Goal: Task Accomplishment & Management: Complete application form

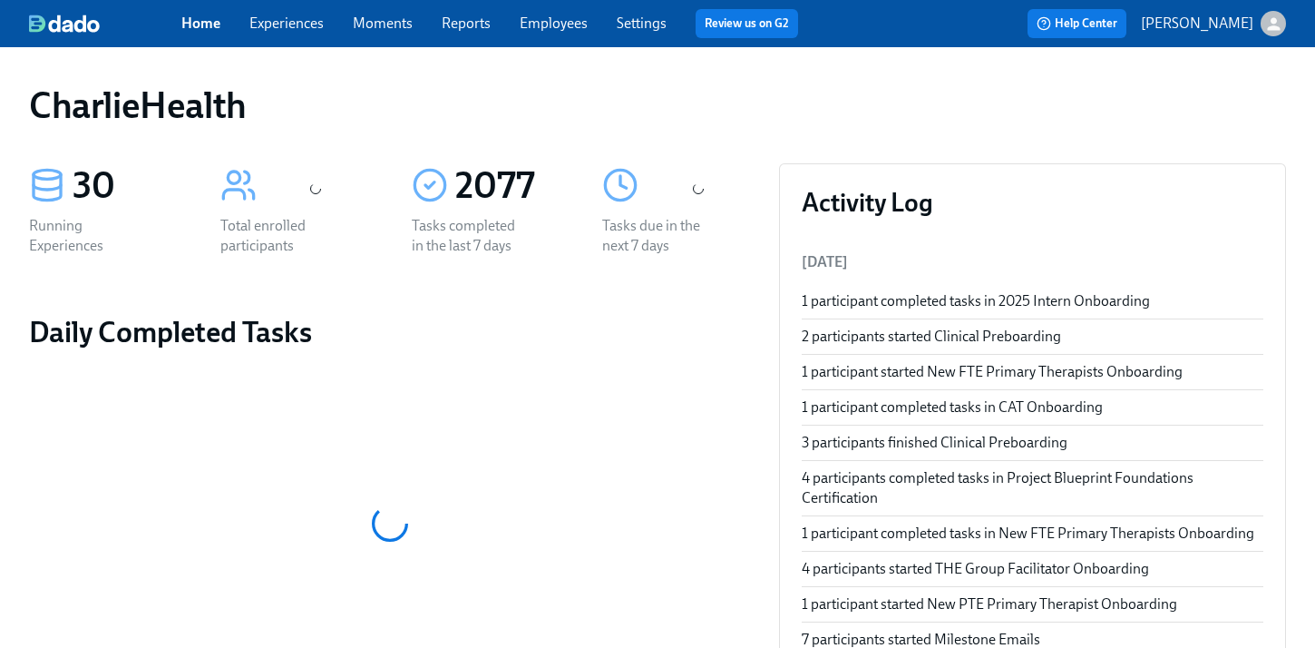
click at [565, 26] on link "Employees" at bounding box center [554, 23] width 68 height 17
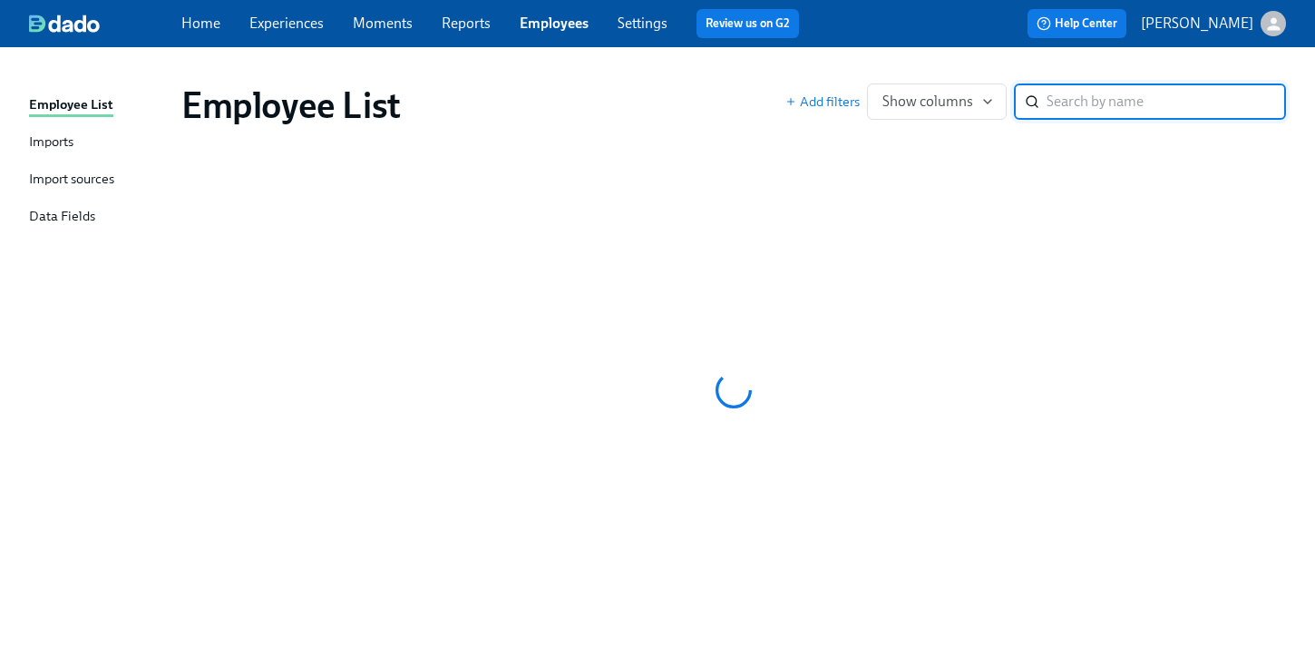
click at [479, 26] on link "Reports" at bounding box center [466, 23] width 49 height 17
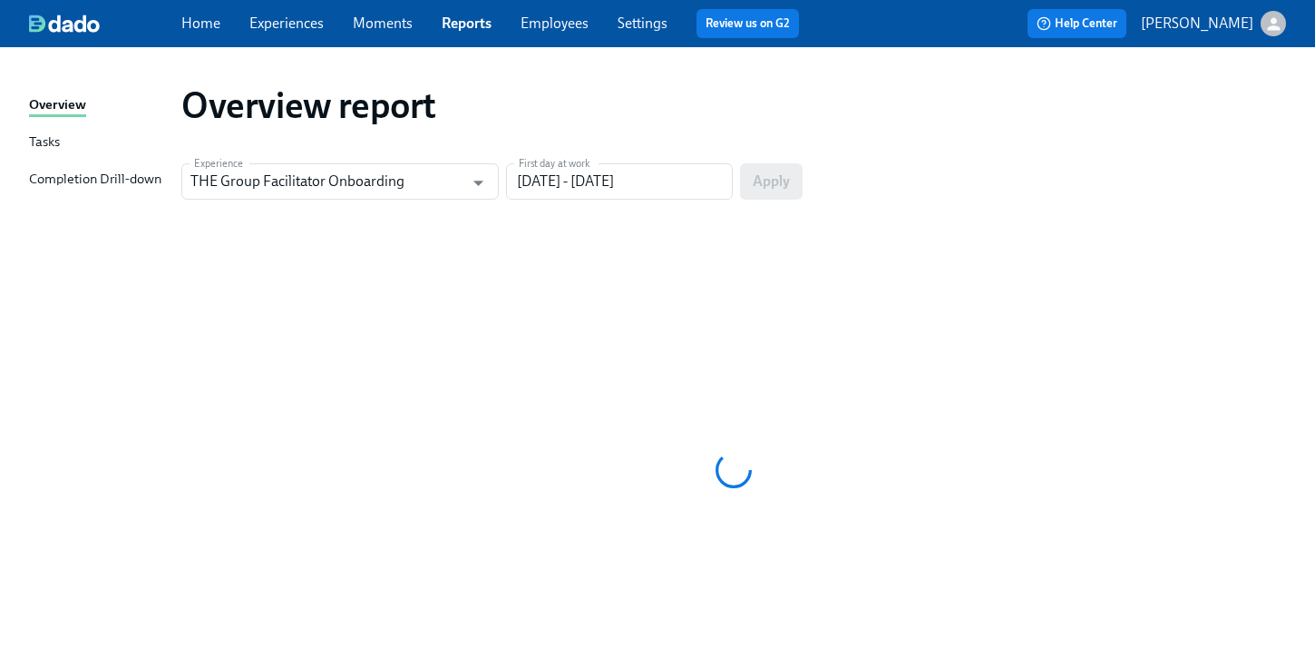
click at [571, 24] on link "Employees" at bounding box center [555, 23] width 68 height 17
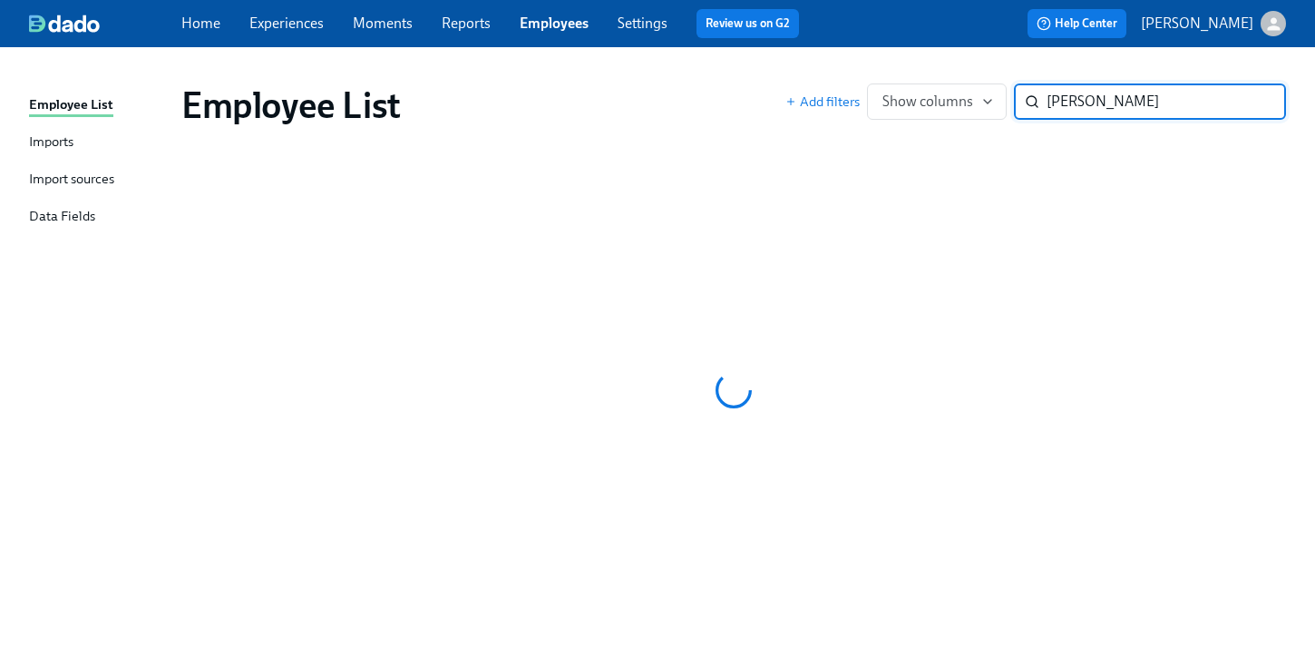
type input "jackson"
click at [635, 35] on div "Home Experiences Moments Reports Employees Settings Review us on G2" at bounding box center [497, 23] width 632 height 29
click at [558, 28] on link "Employees" at bounding box center [554, 23] width 69 height 17
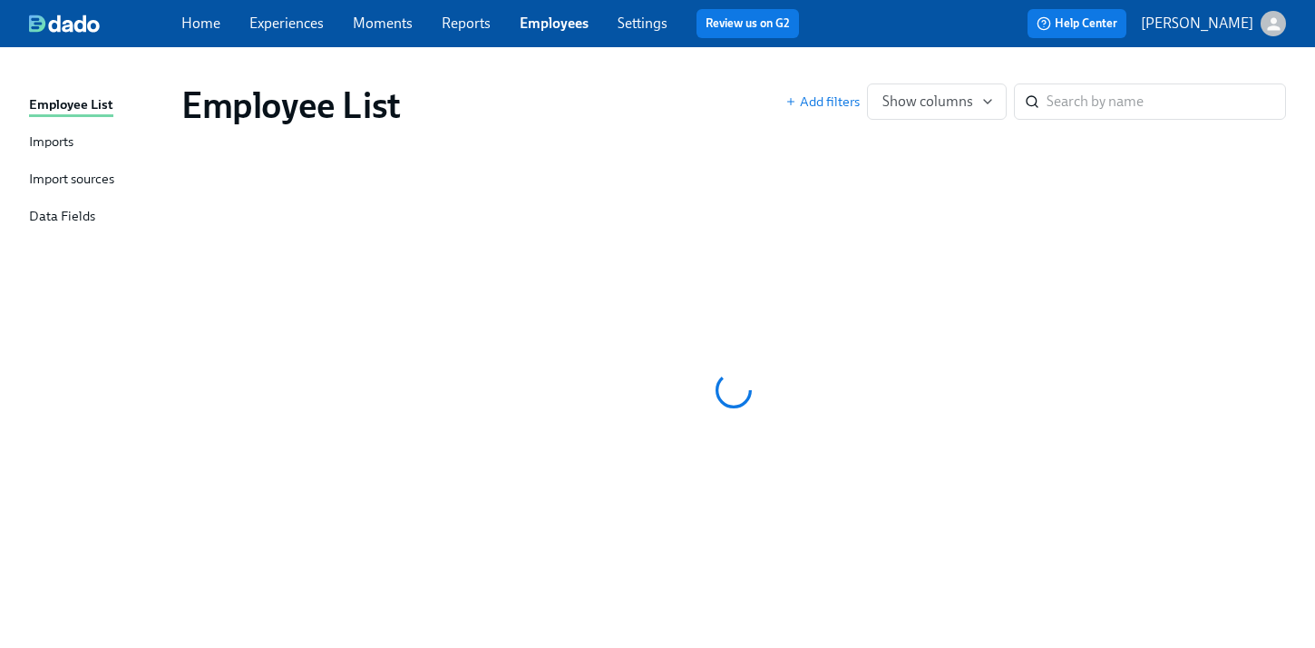
click at [395, 43] on div "Home Experiences Moments Reports Employees Settings Review us on G2 Help Center…" at bounding box center [657, 23] width 1315 height 47
click at [439, 27] on div "Home Experiences Moments Reports Employees Settings Review us on G2" at bounding box center [497, 23] width 632 height 29
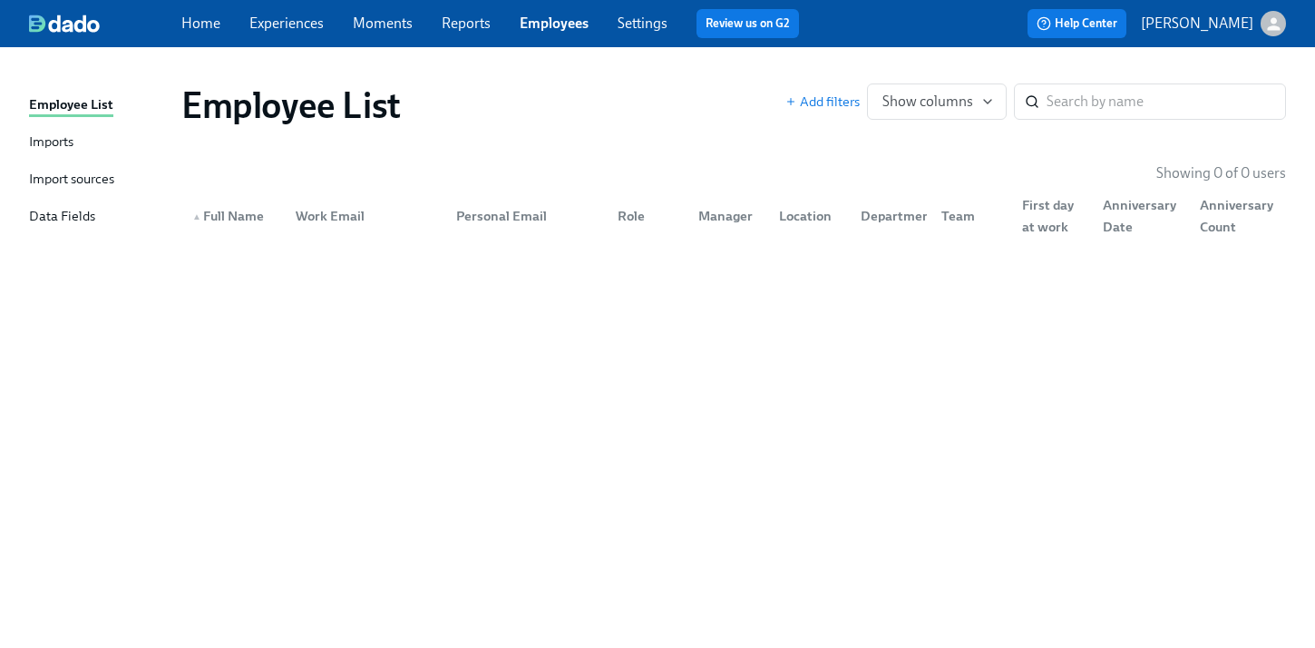
click at [475, 21] on link "Reports" at bounding box center [466, 23] width 49 height 17
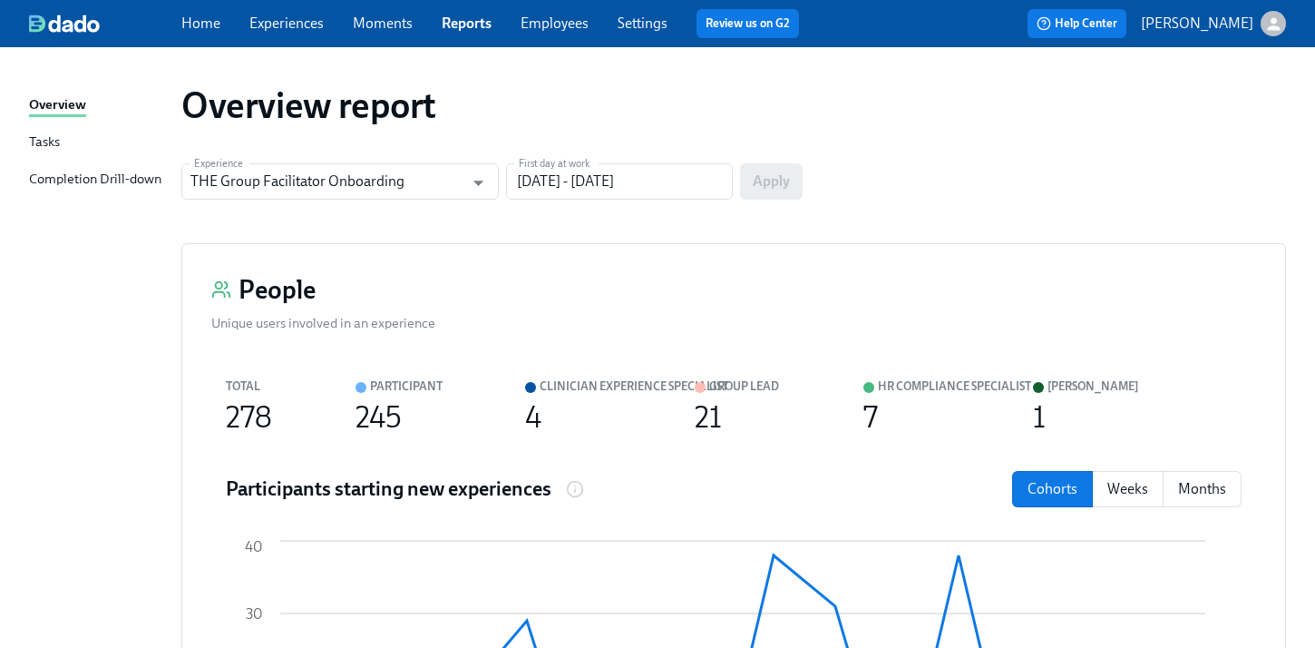
click at [553, 24] on link "Employees" at bounding box center [555, 23] width 68 height 17
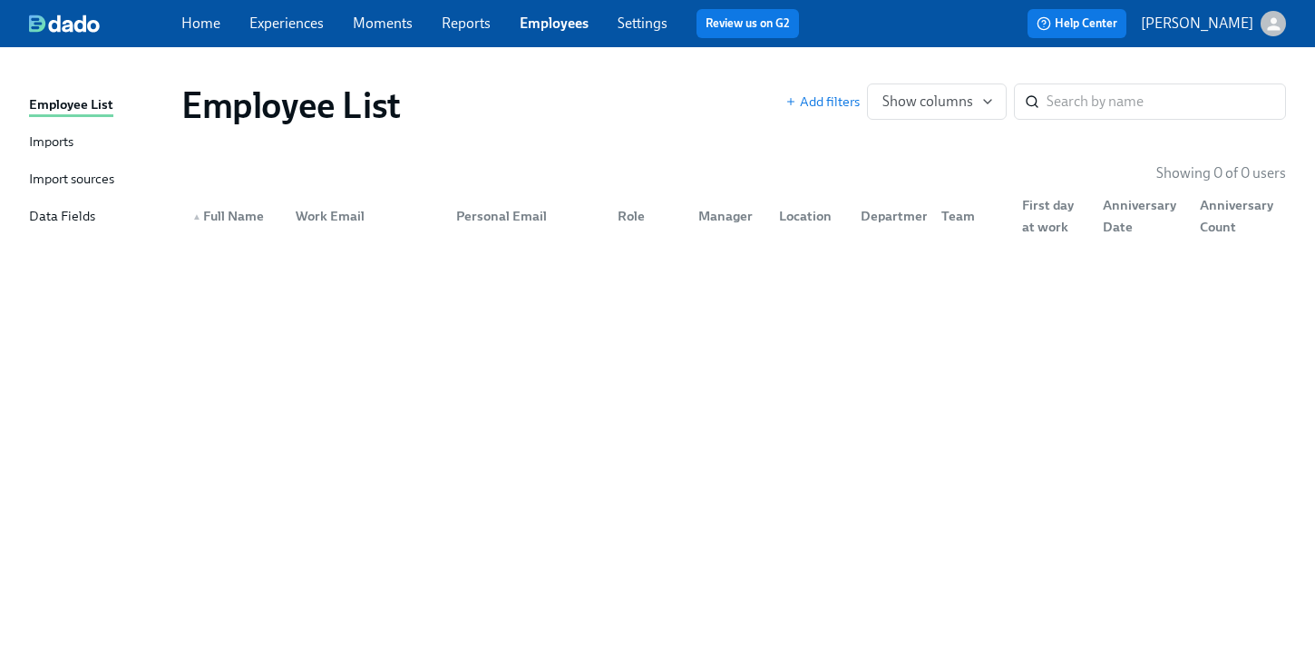
click at [793, 75] on div "Employee List Add filters Show columns ​" at bounding box center [734, 105] width 1134 height 73
click at [703, 75] on div "Employee List Add filters Show columns ​" at bounding box center [734, 105] width 1134 height 73
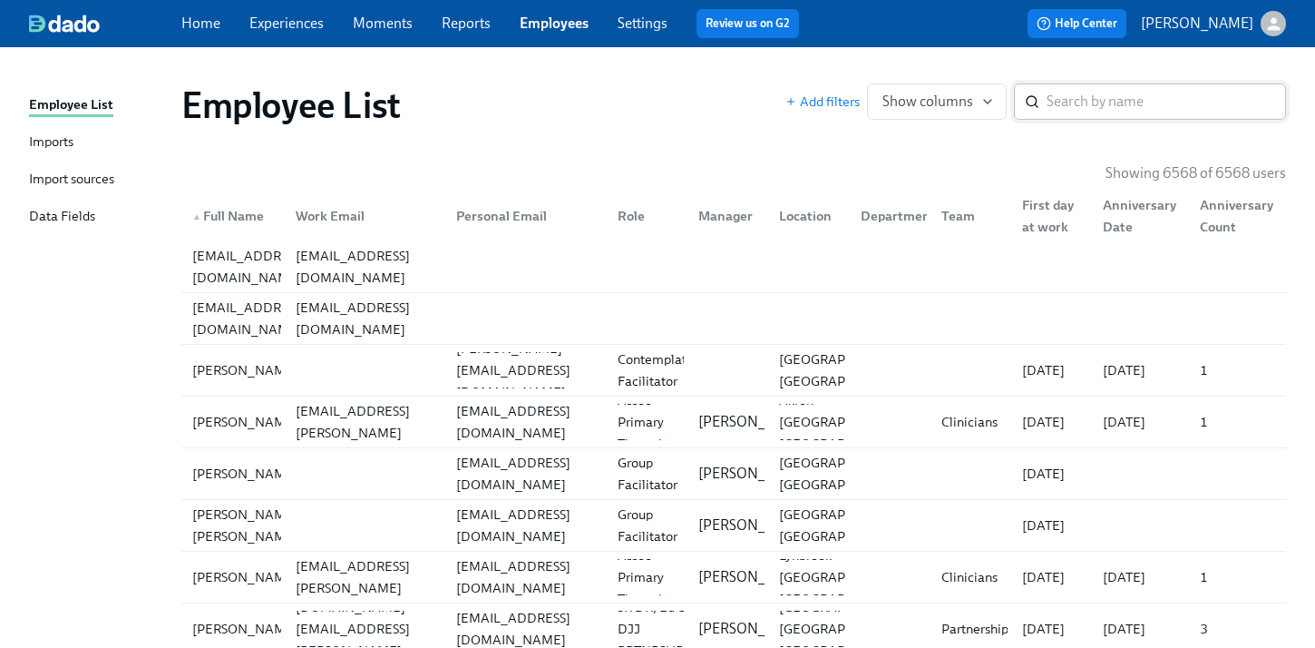
click at [1100, 102] on input "search" at bounding box center [1166, 101] width 239 height 36
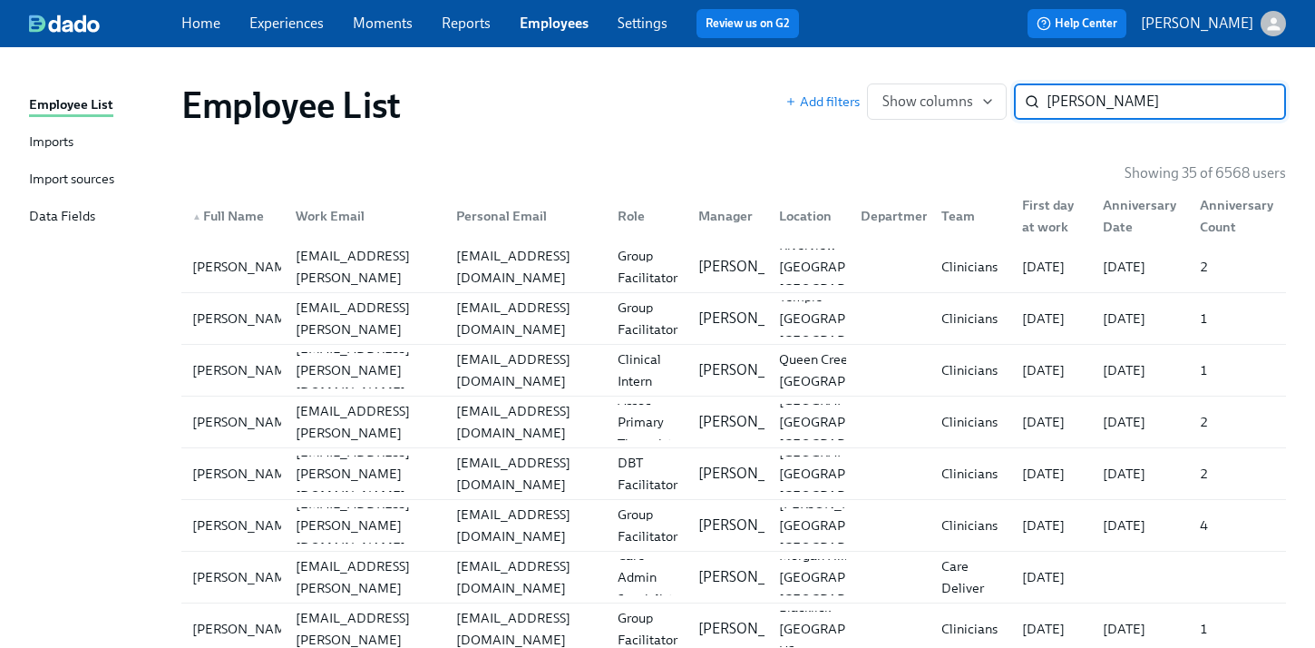
click at [680, 92] on div "Employee List" at bounding box center [483, 105] width 604 height 44
click at [1044, 97] on div "jackson ​" at bounding box center [1150, 101] width 272 height 36
type input "angelique jackson"
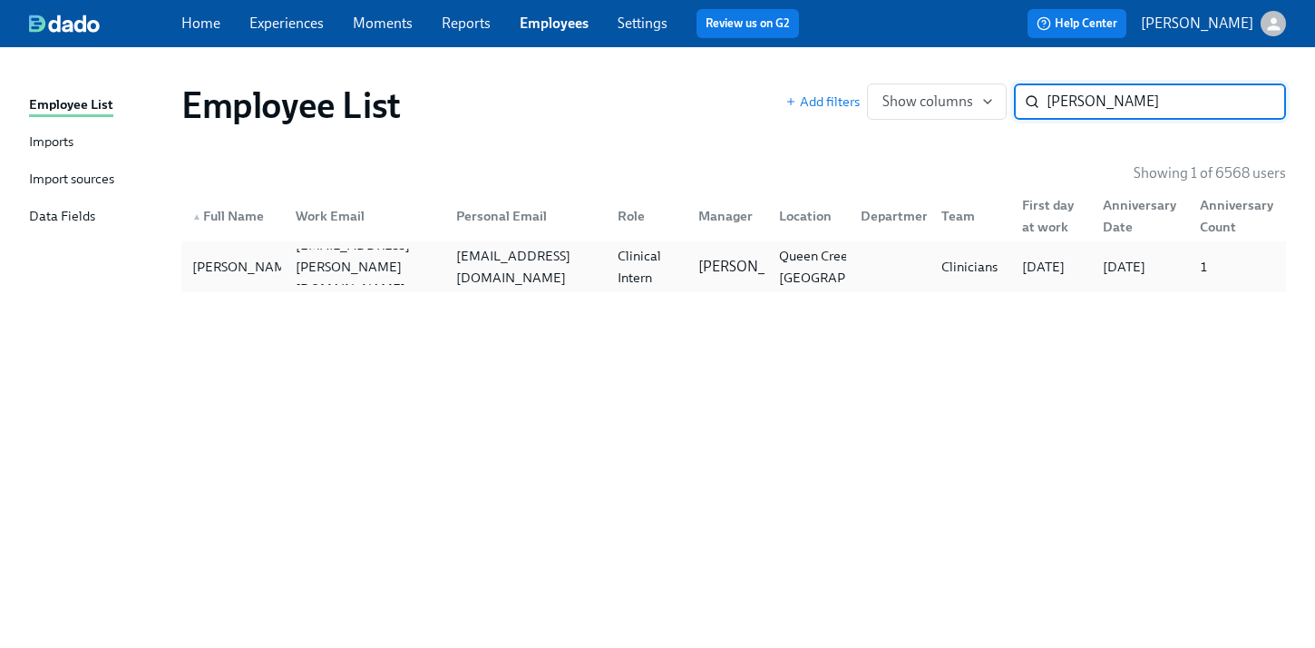
click at [588, 264] on div "aawj1129@gmail.com" at bounding box center [526, 267] width 154 height 44
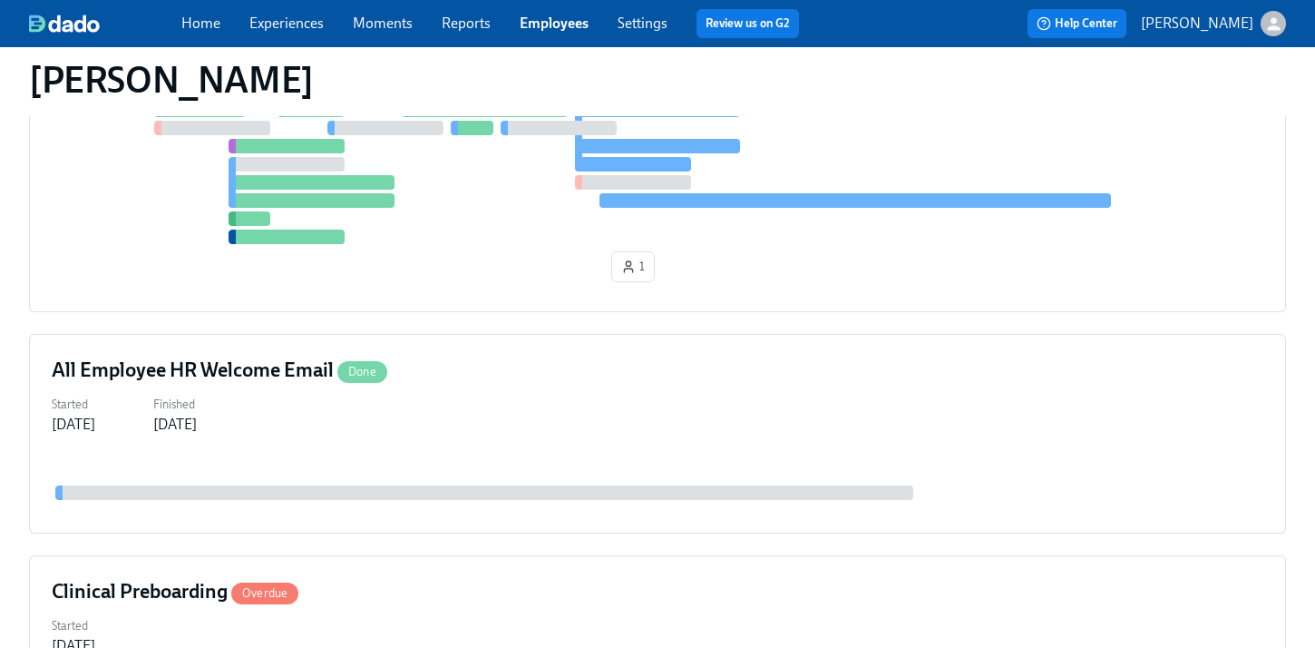
scroll to position [501, 0]
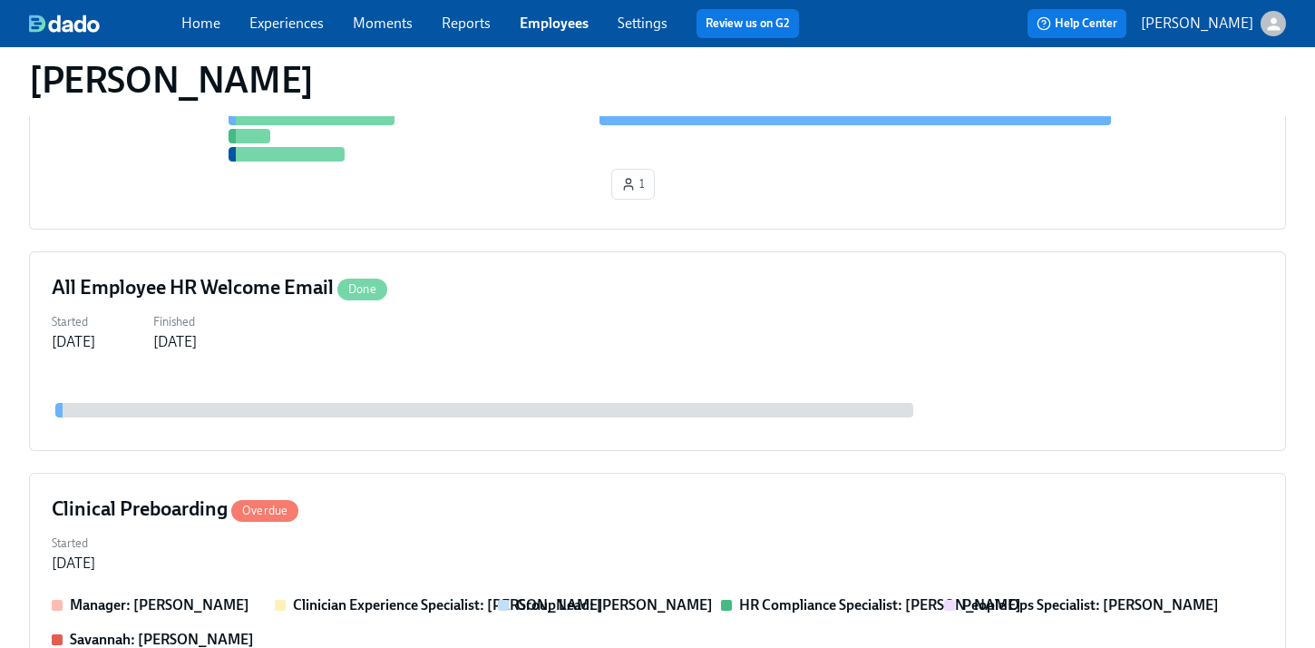
click at [720, 232] on div "2025 Intern Onboarding On Time Started Sep 05, 2025 Clinician Experience Specia…" at bounding box center [657, 596] width 1257 height 1533
click at [712, 202] on div "1" at bounding box center [658, 104] width 1212 height 205
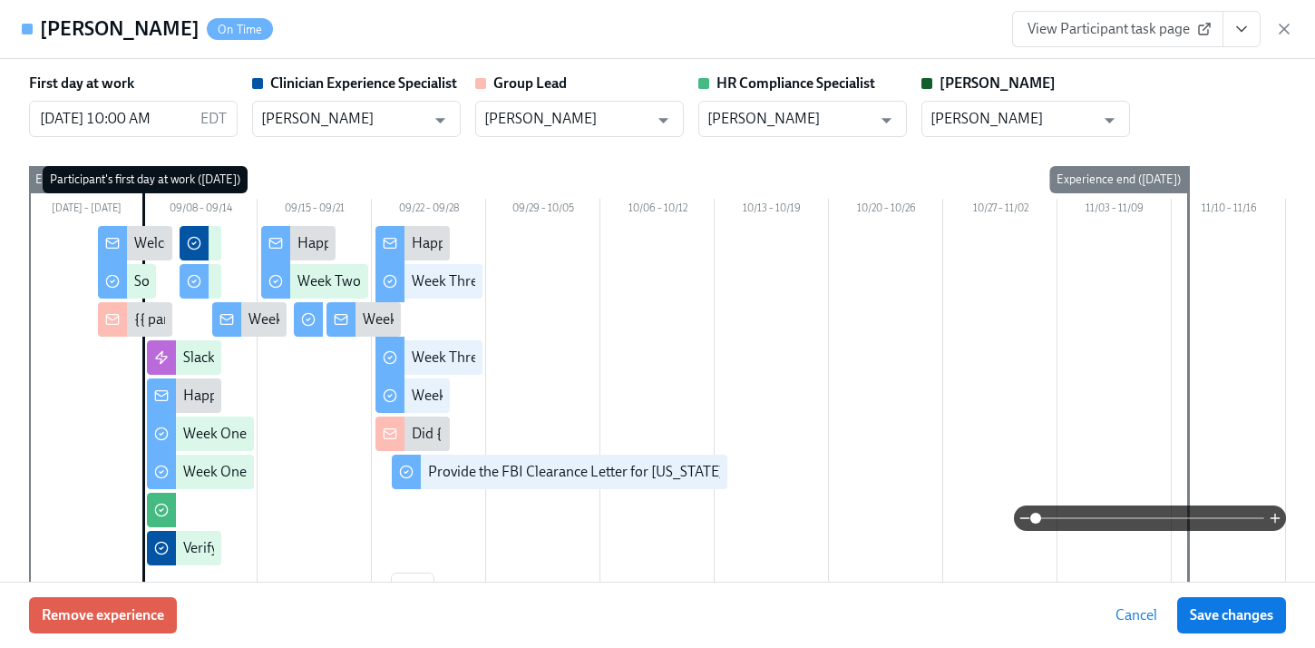
click at [1237, 32] on icon "View task page" at bounding box center [1242, 29] width 18 height 18
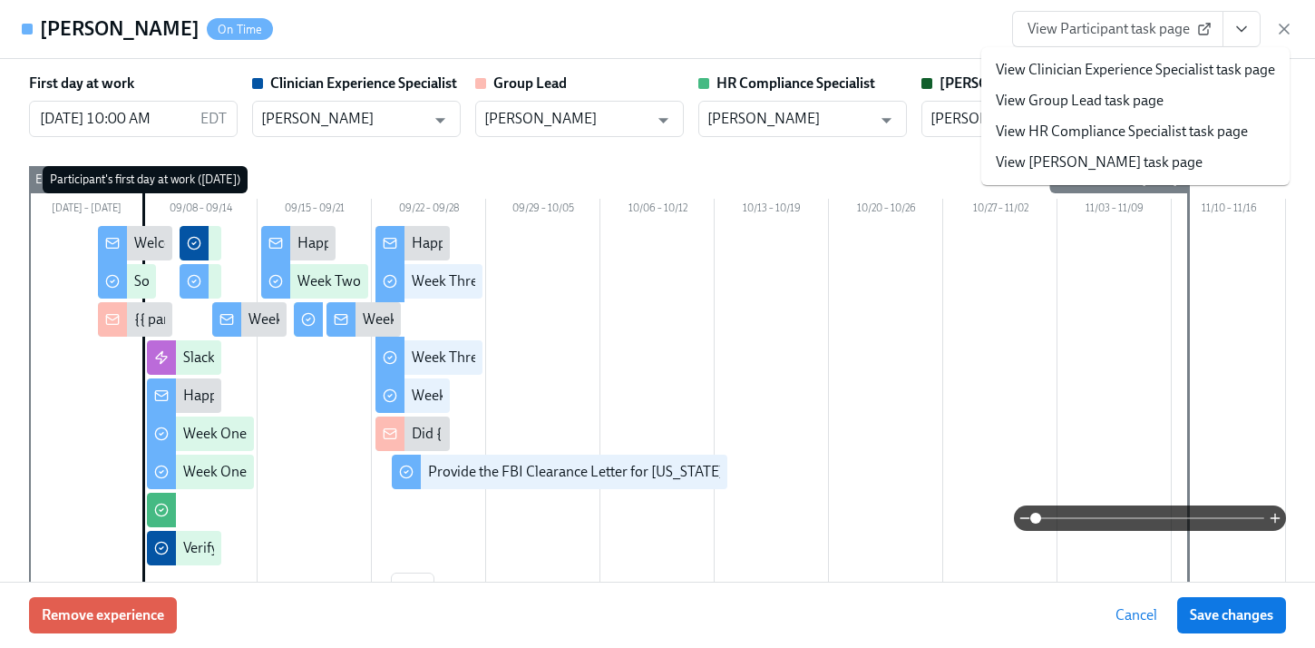
click at [1097, 125] on link "View HR Compliance Specialist task page" at bounding box center [1122, 132] width 252 height 20
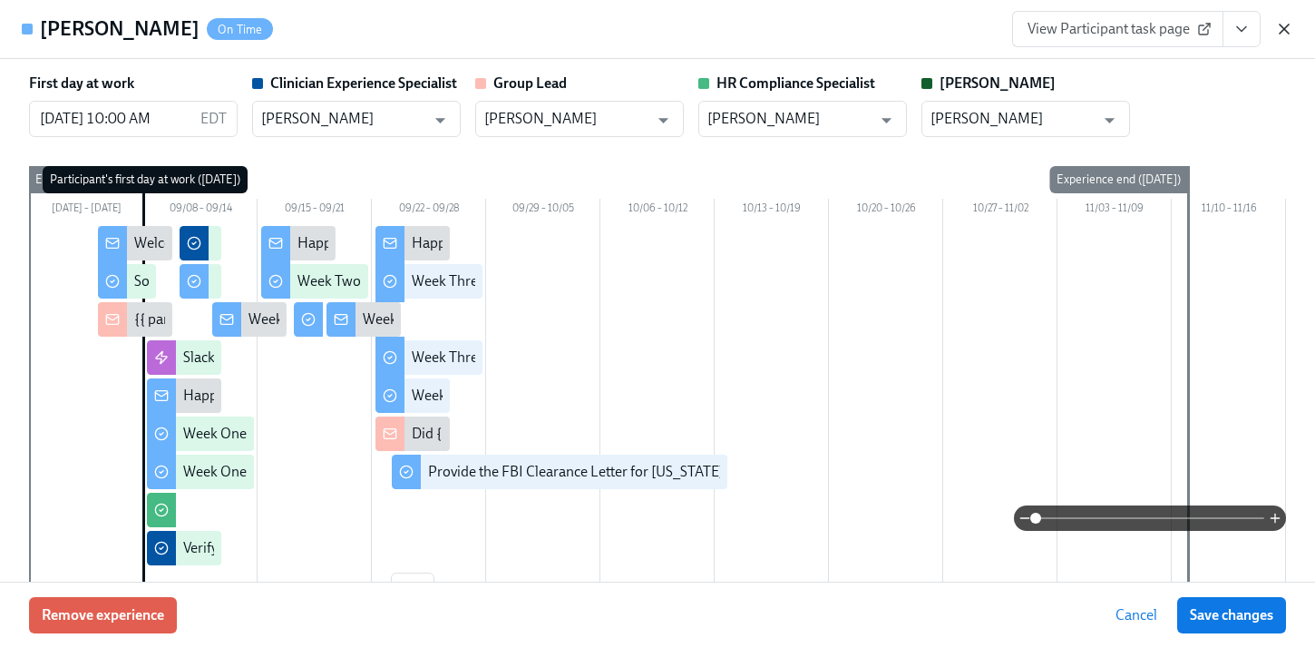
click at [1289, 27] on icon "button" at bounding box center [1284, 29] width 18 height 18
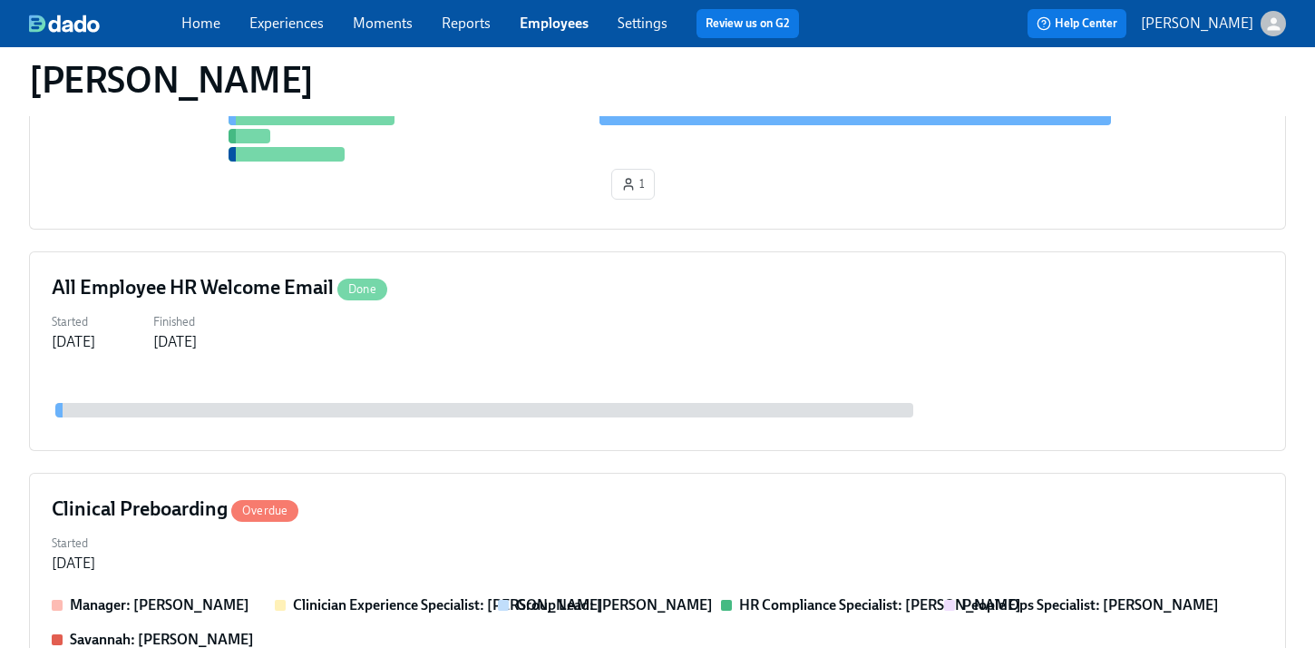
click at [555, 10] on div "Home Experiences Moments Reports Employees Settings Review us on G2" at bounding box center [497, 23] width 632 height 29
click at [555, 16] on link "Employees" at bounding box center [554, 23] width 69 height 17
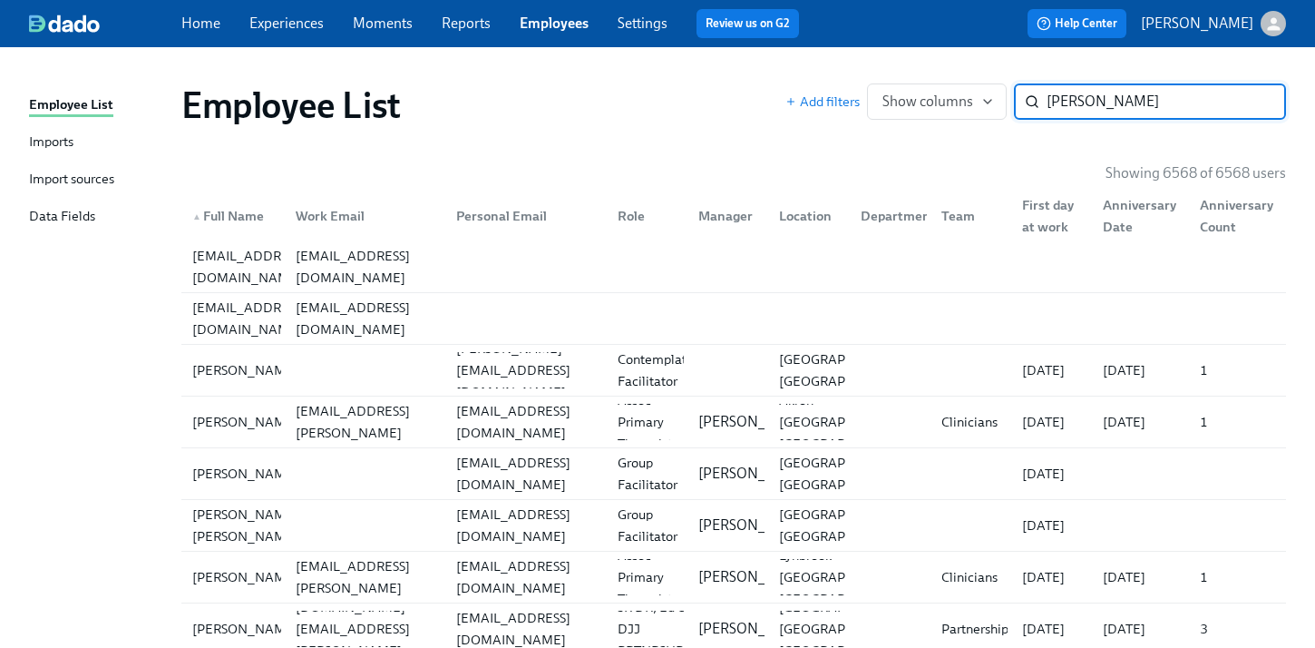
type input "goodwin"
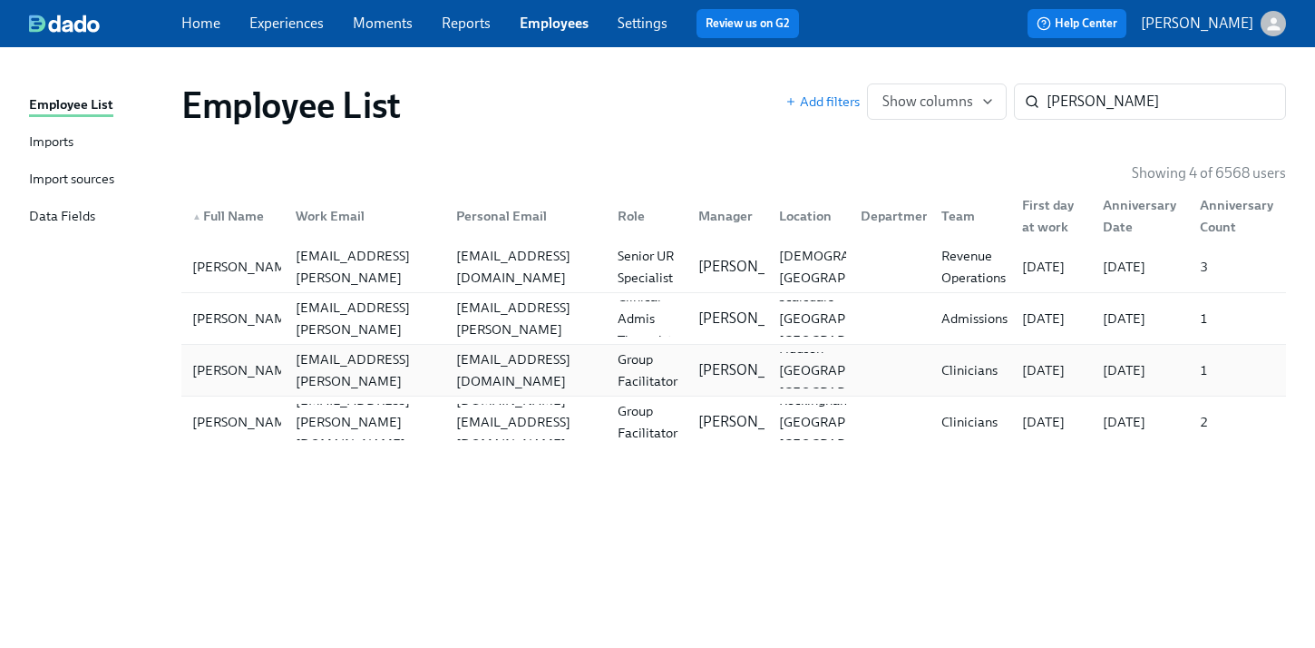
click at [522, 365] on div "sgoodwin@operpar.org" at bounding box center [526, 370] width 154 height 44
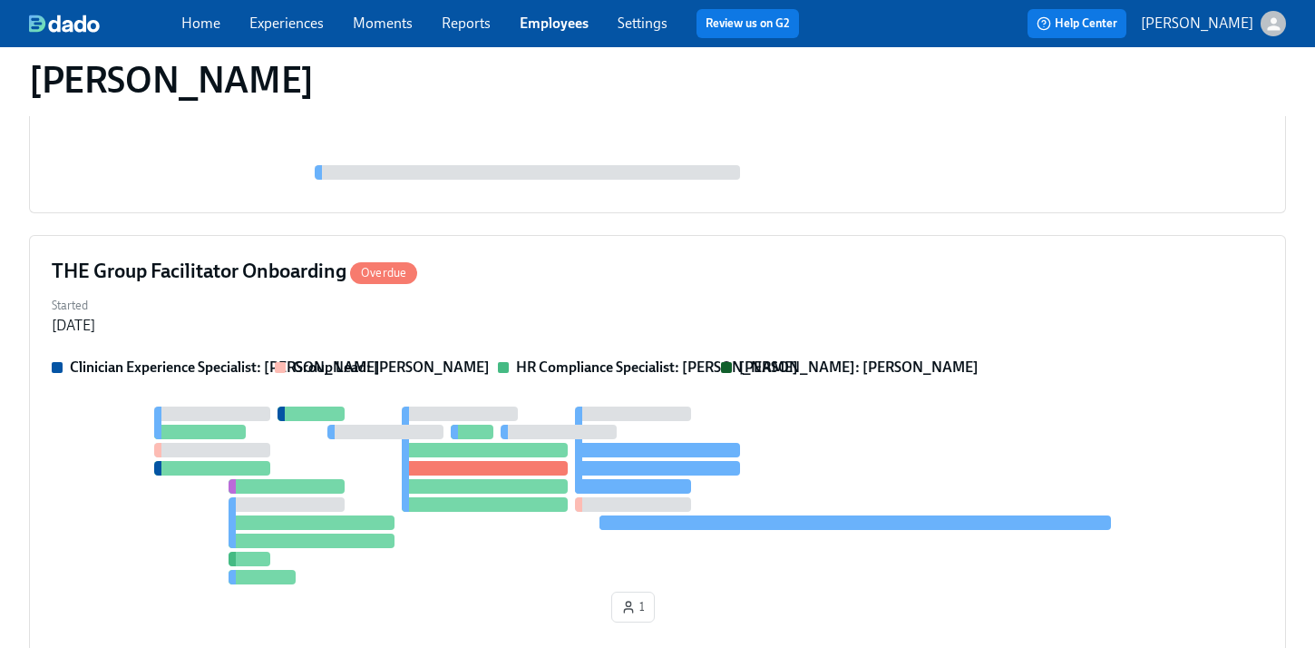
scroll to position [889, 0]
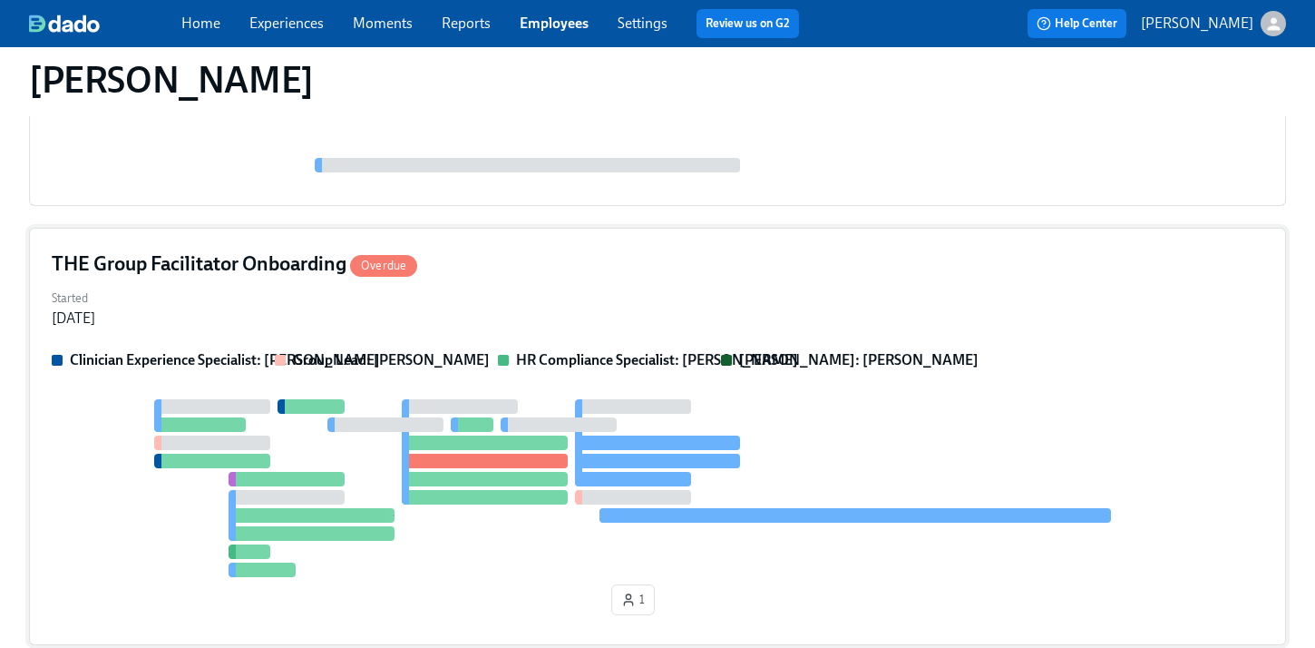
click at [869, 335] on div "THE Group Facilitator Onboarding Overdue Started Sep 05, 2025 Clinician Experie…" at bounding box center [657, 436] width 1257 height 417
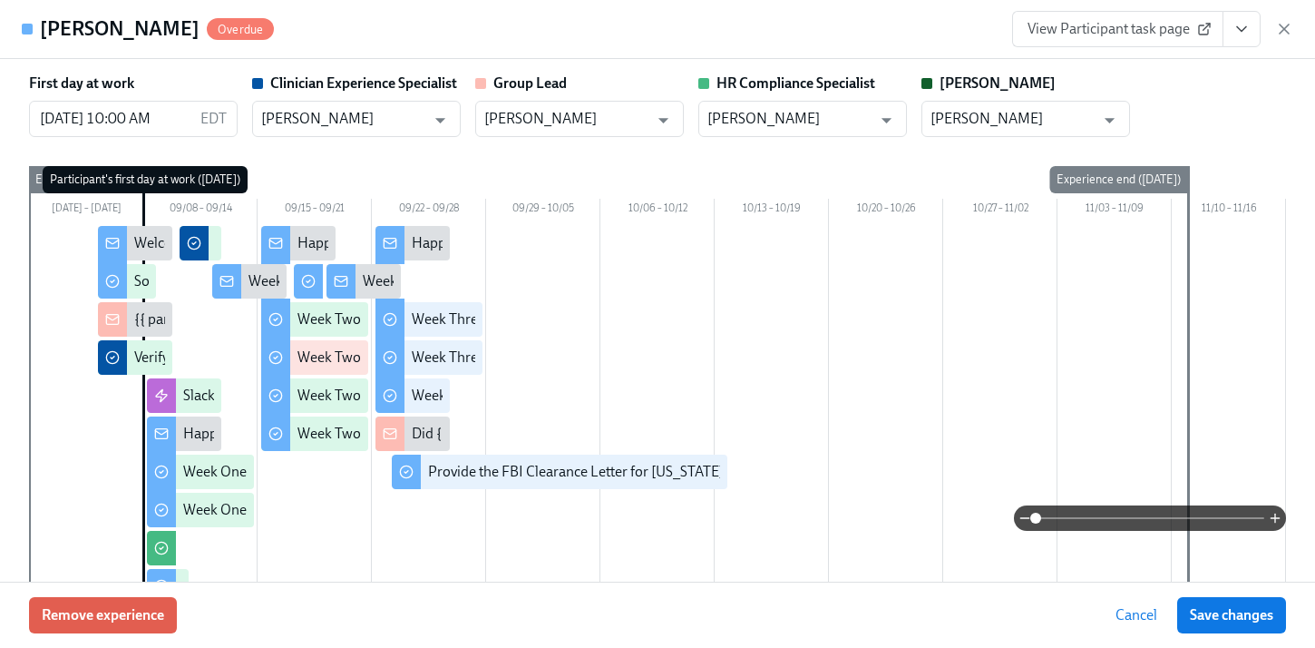
click at [1206, 80] on div "First day at work 09/08/2025 10:00 AM EDT ​ Clinician Experience Specialist Mag…" at bounding box center [657, 104] width 1257 height 63
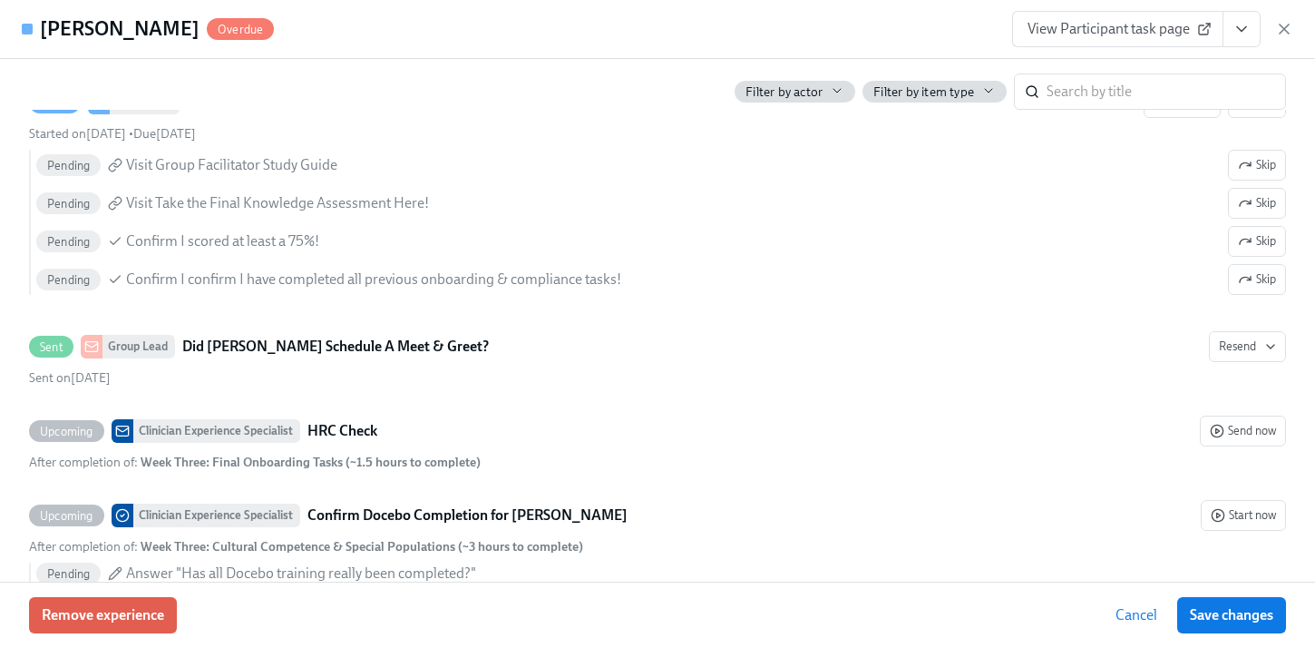
scroll to position [4499, 0]
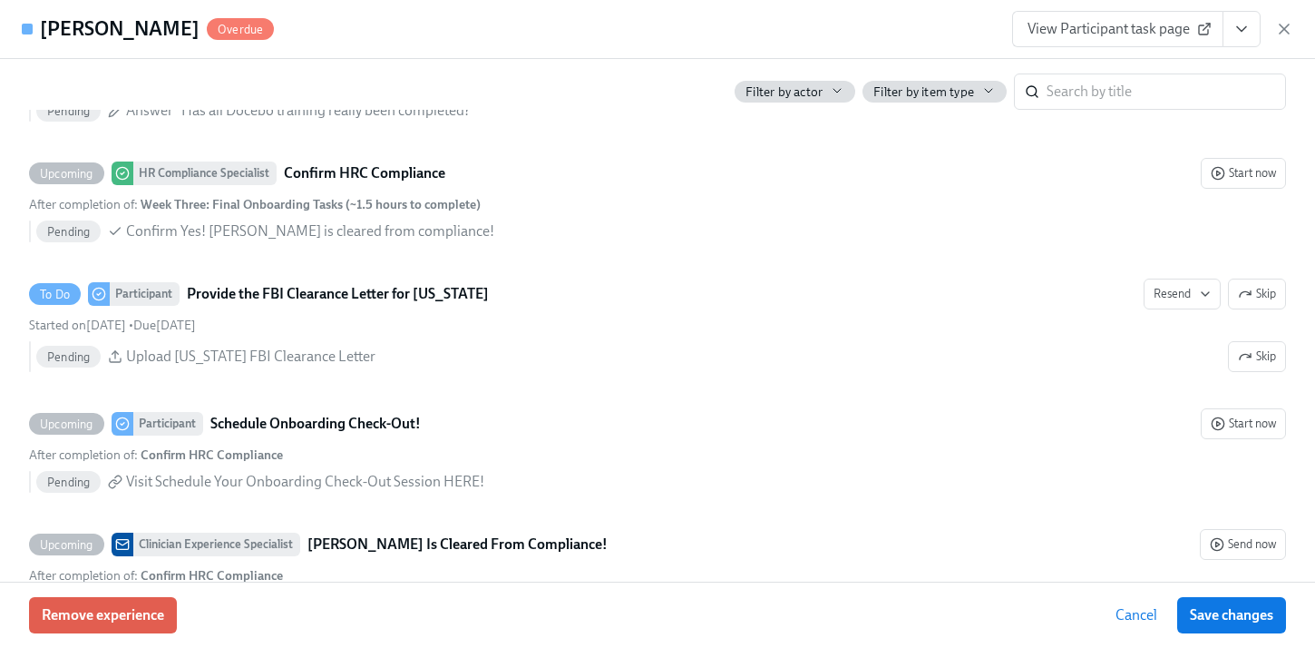
click at [1242, 33] on icon "View task page" at bounding box center [1242, 29] width 18 height 18
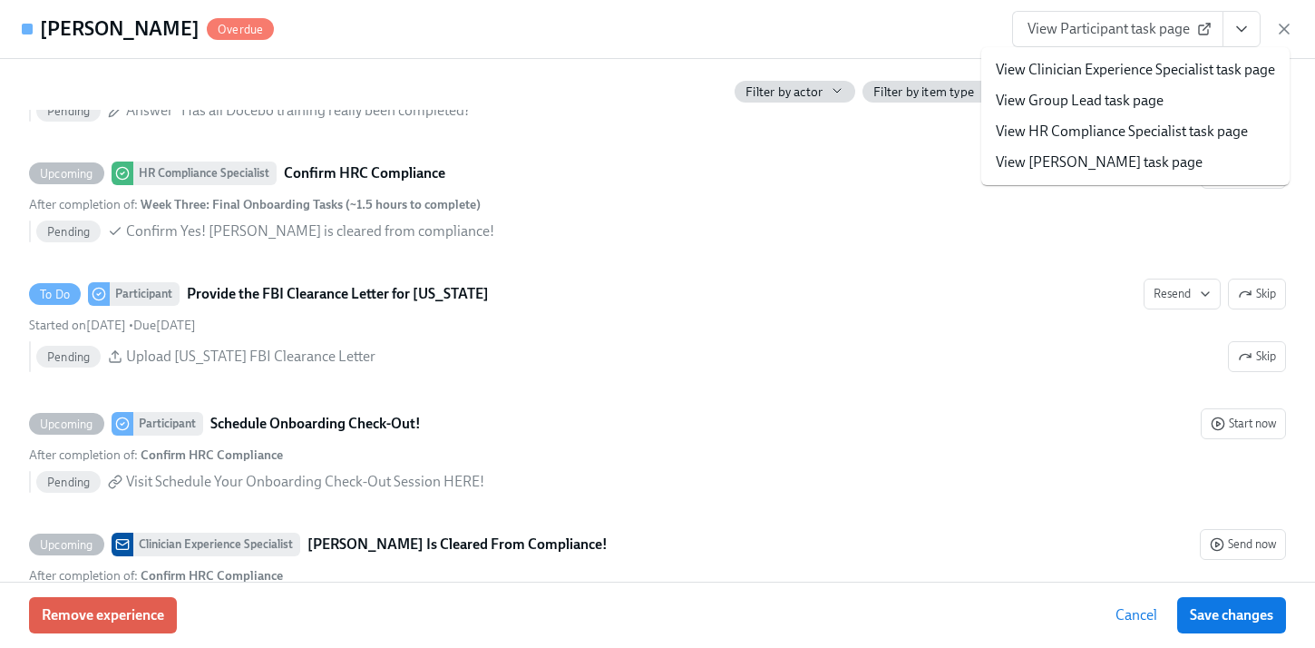
click at [1103, 132] on link "View HR Compliance Specialist task page" at bounding box center [1122, 132] width 252 height 20
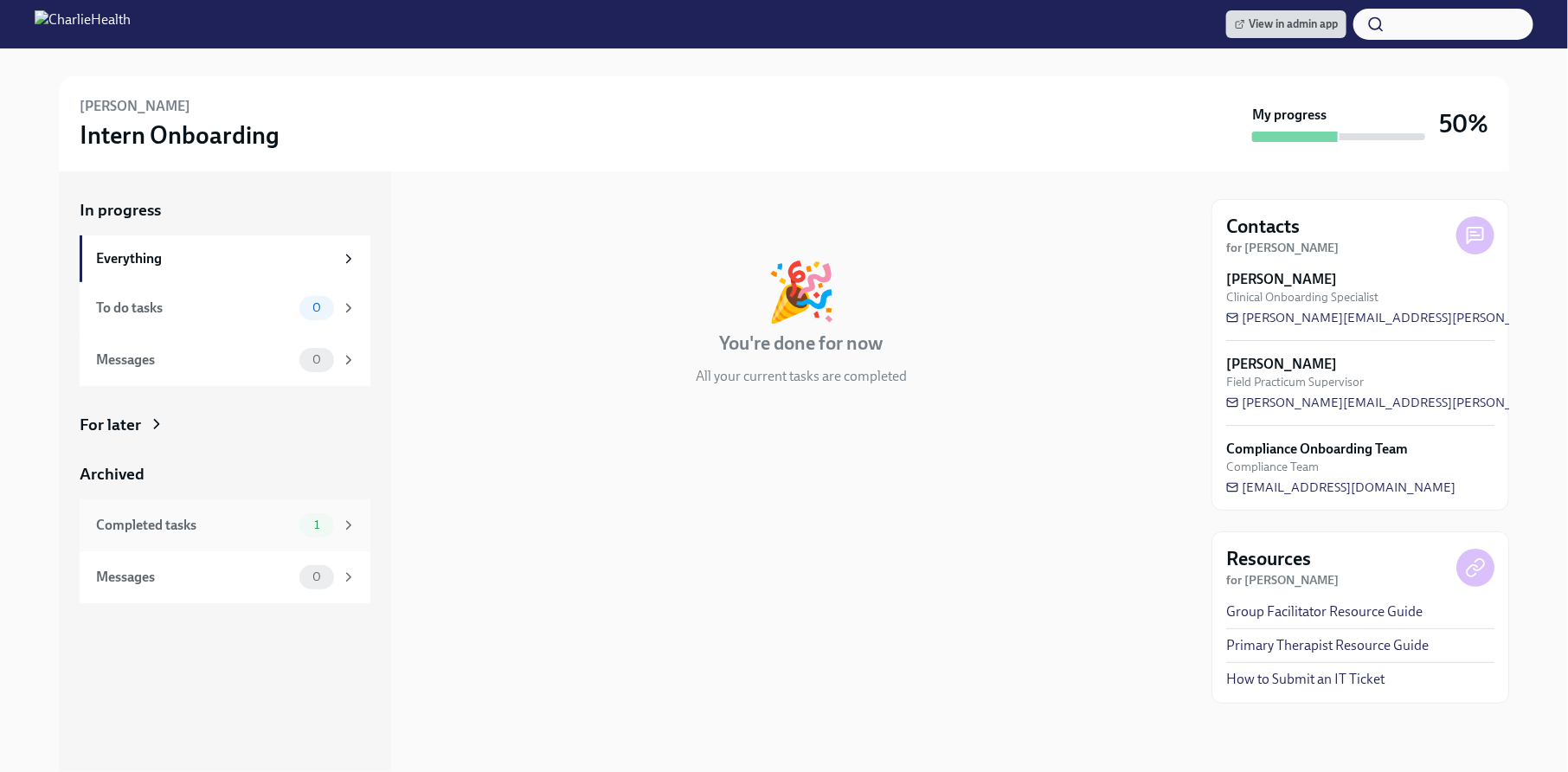
click at [230, 547] on div "Completed tasks 1" at bounding box center [224, 525] width 291 height 52
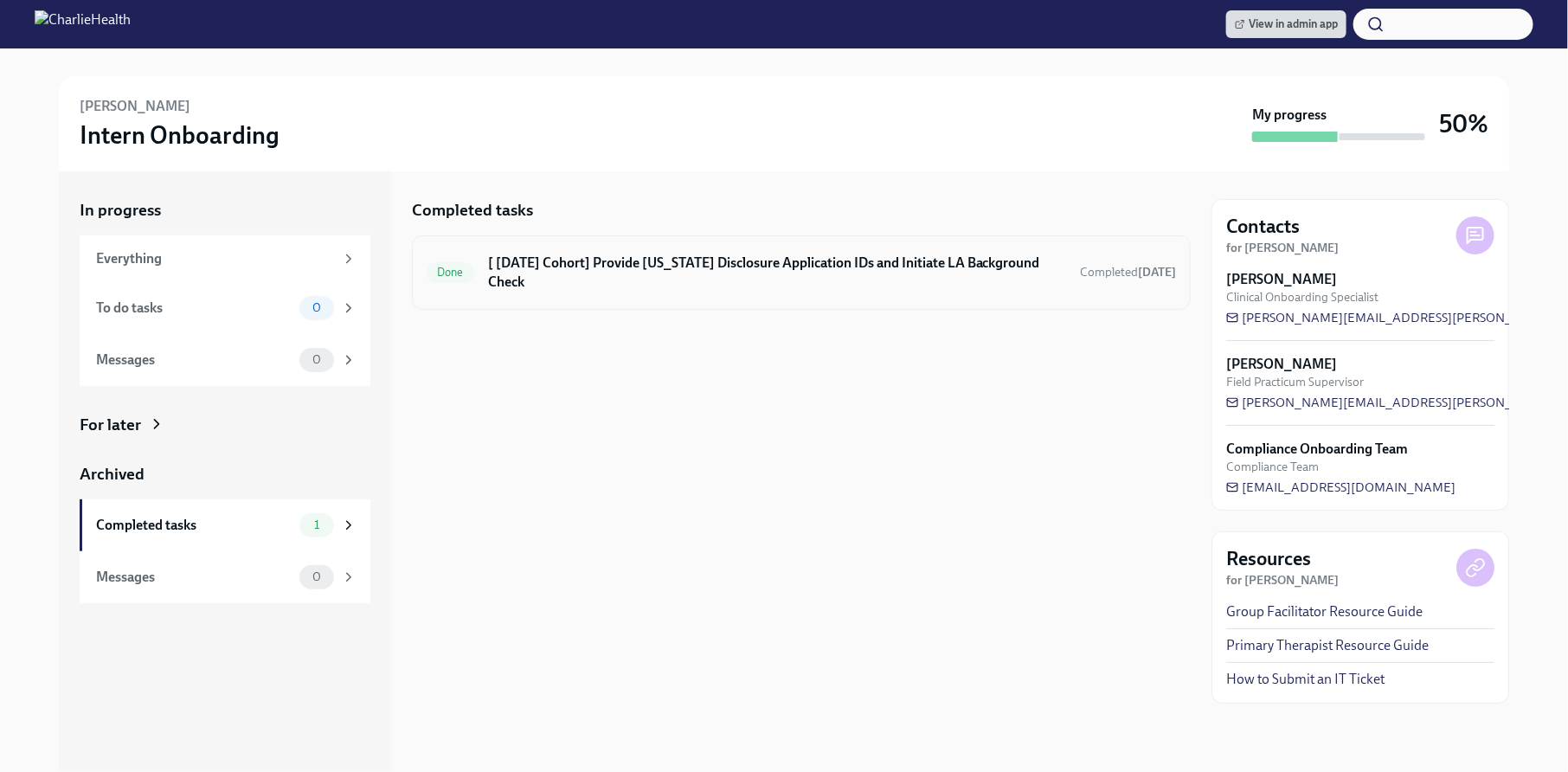
click at [642, 244] on div "Done [ Sep 8th Cohort] Provide Utah Disclosure Application IDs and Initiate LA …" at bounding box center [801, 273] width 778 height 74
click at [591, 255] on h6 "[ [DATE] Cohort] Provide [US_STATE] Disclosure Application IDs and Initiate LA …" at bounding box center [777, 273] width 578 height 38
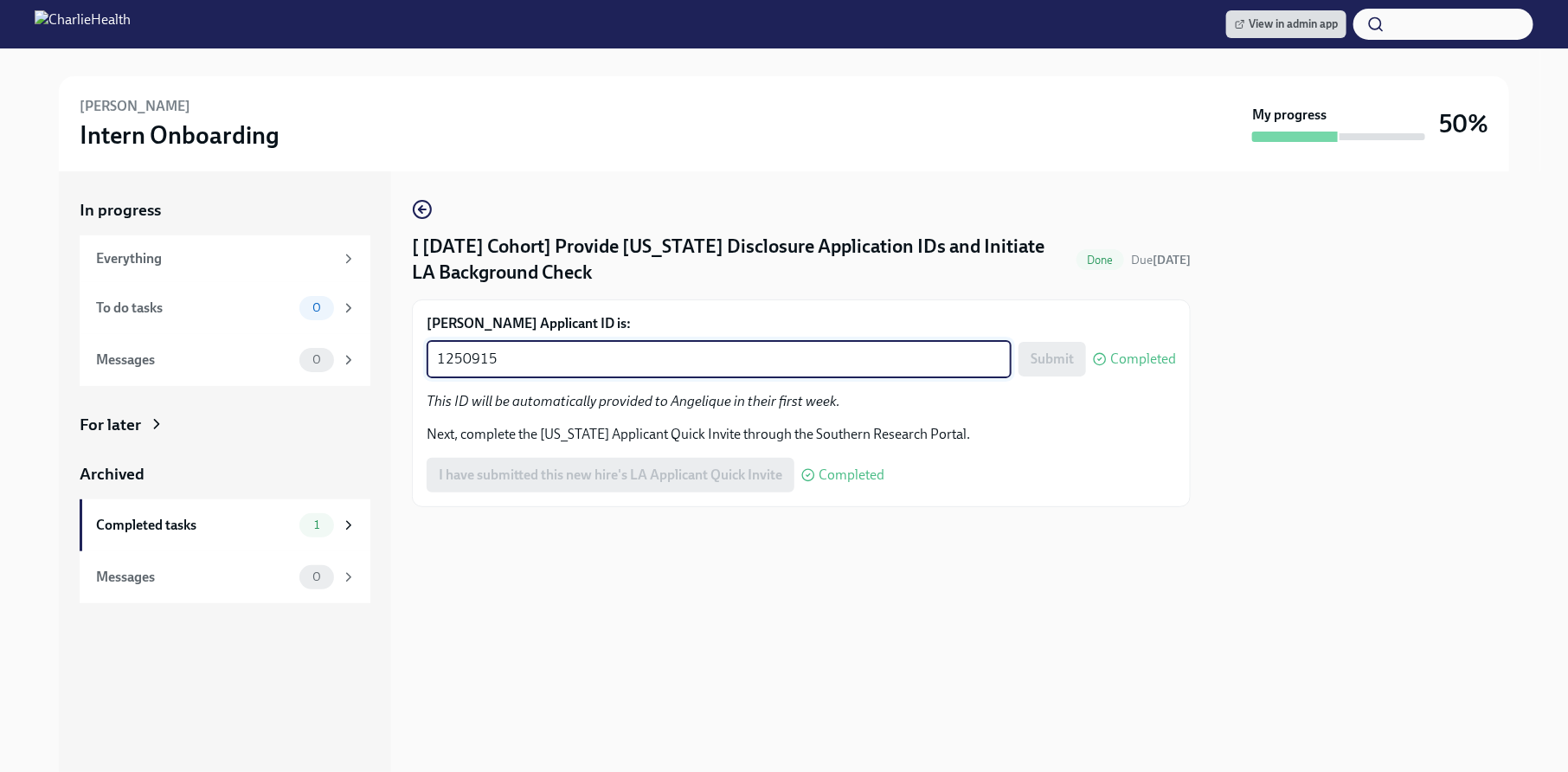
click at [572, 361] on textarea "1250915" at bounding box center [718, 360] width 564 height 21
paste textarea "2712"
type textarea "1252712"
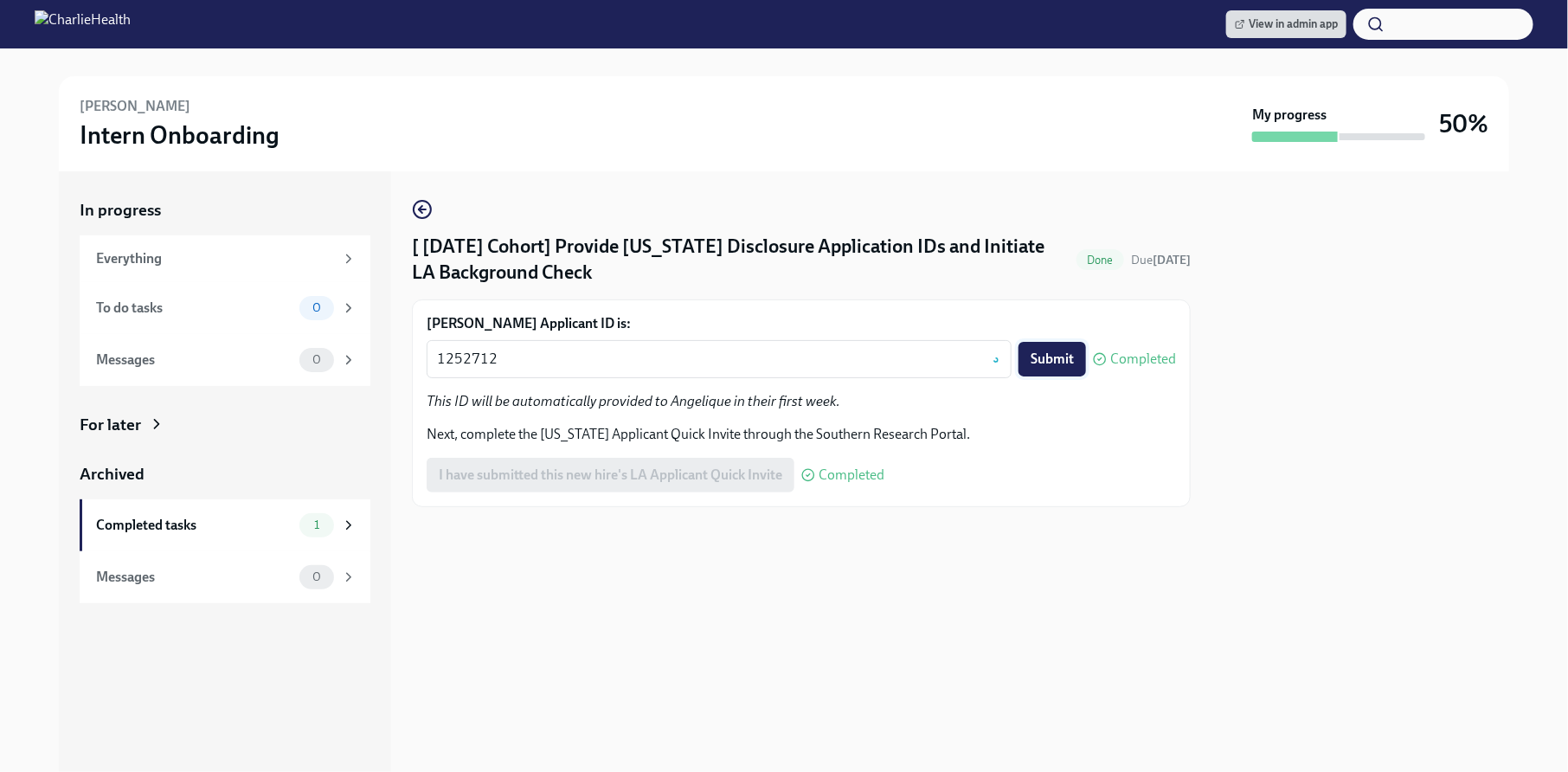
click at [1065, 358] on span "Submit" at bounding box center [1051, 359] width 43 height 17
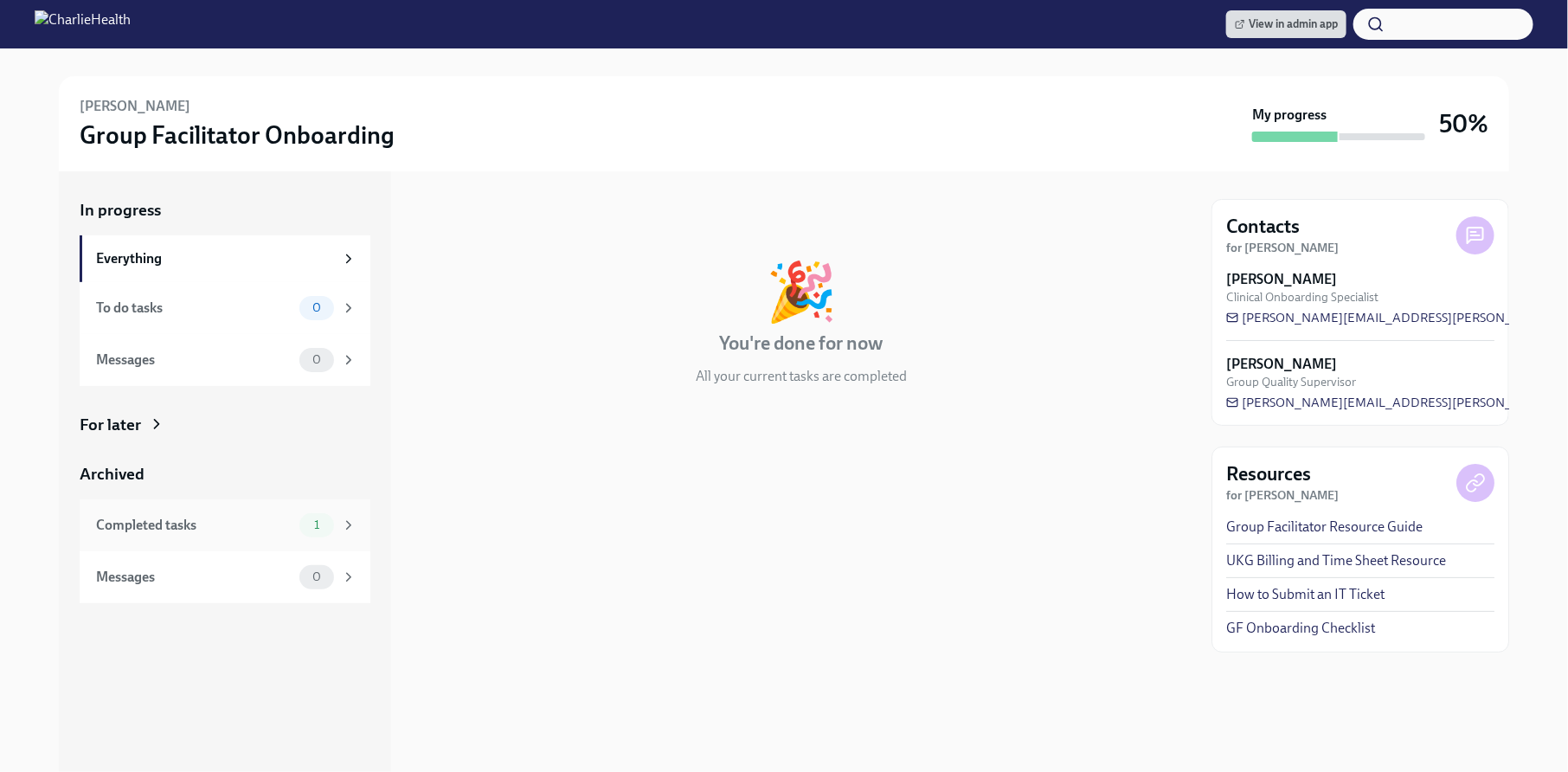
click at [284, 531] on div "Completed tasks" at bounding box center [195, 526] width 196 height 19
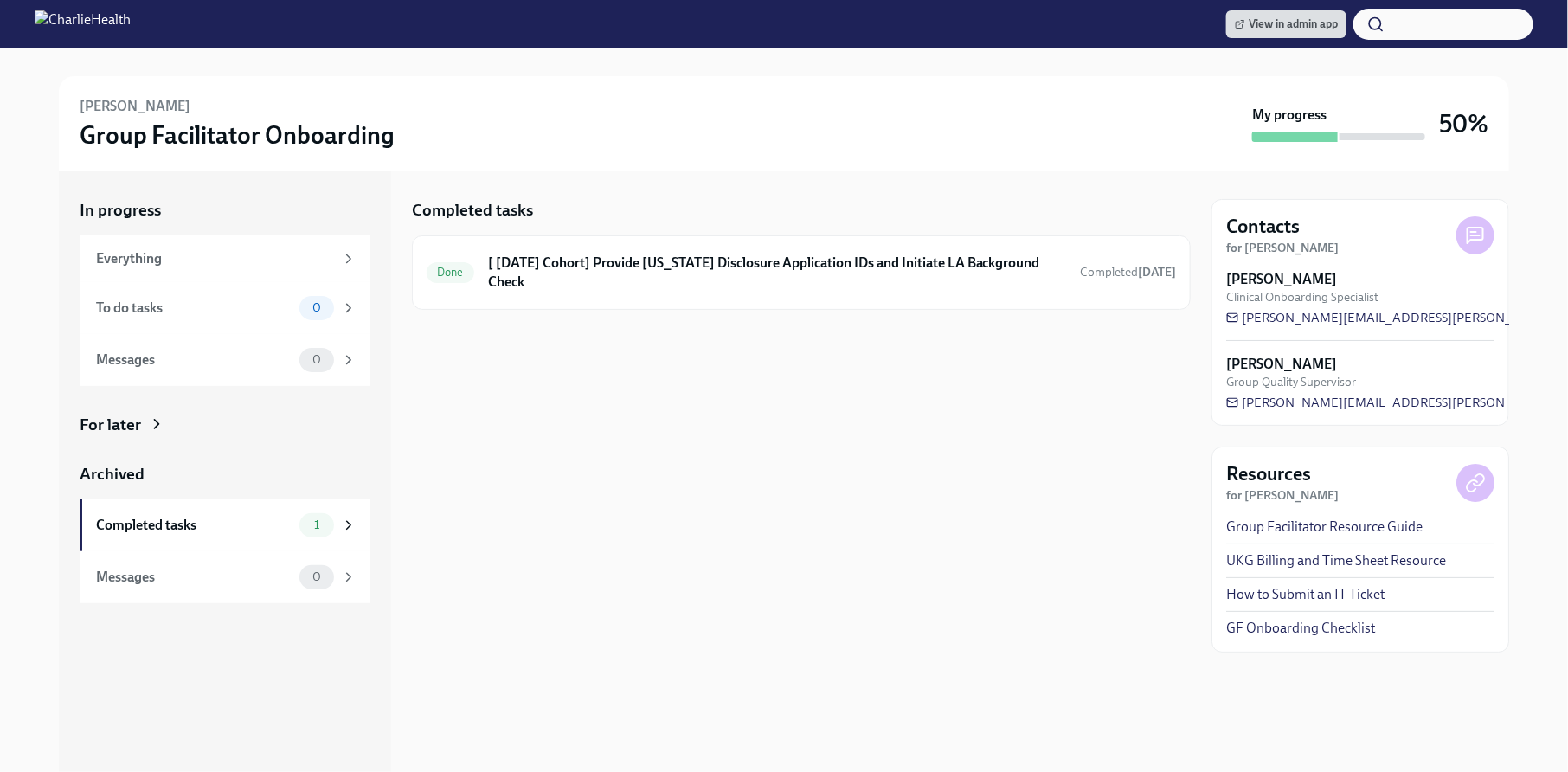
click at [793, 402] on div "Completed tasks Done [ [DATE] Cohort] Provide [US_STATE] Disclosure Application…" at bounding box center [801, 471] width 778 height 600
